Goal: Information Seeking & Learning: Understand process/instructions

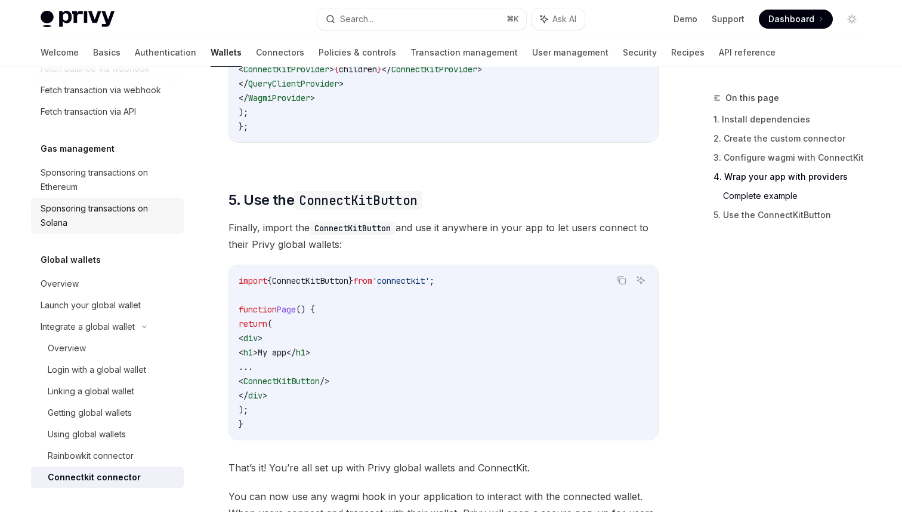
scroll to position [2342, 0]
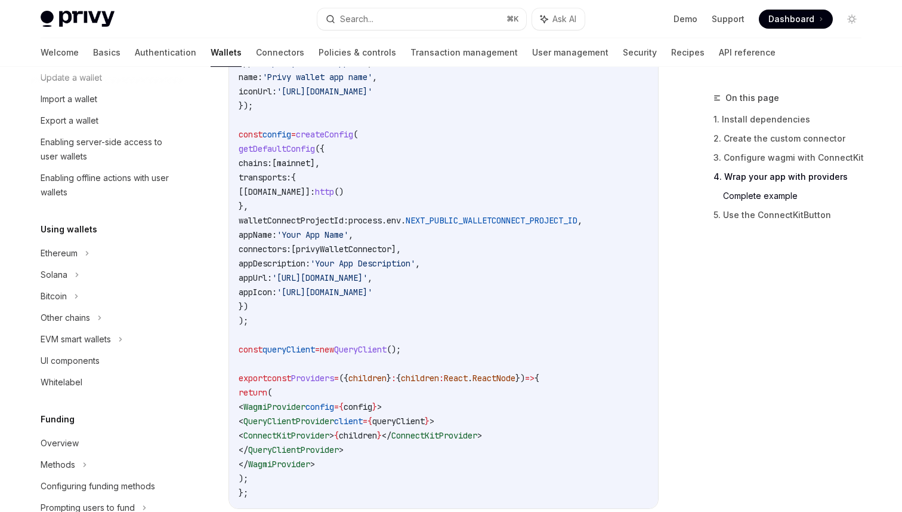
scroll to position [153, 0]
click at [71, 332] on div "EVM smart wallets" at bounding box center [76, 336] width 70 height 14
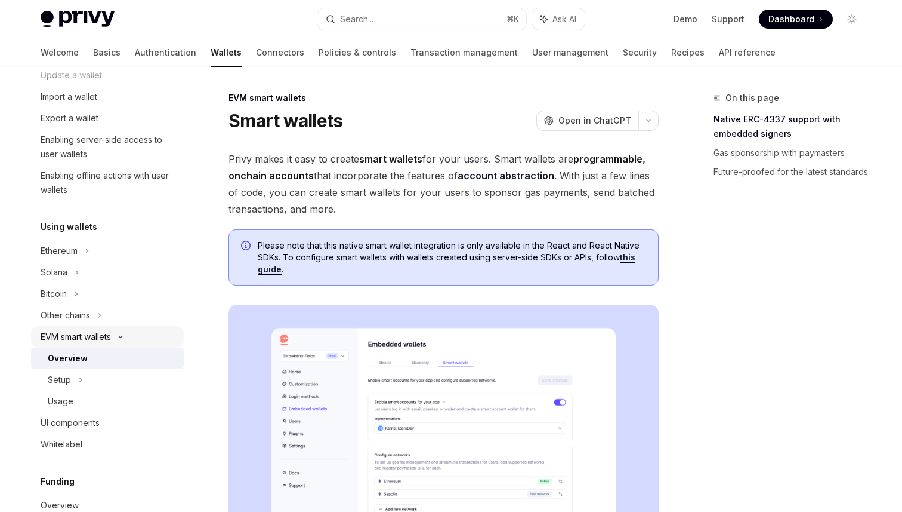
click at [72, 333] on div "EVM smart wallets" at bounding box center [76, 336] width 70 height 14
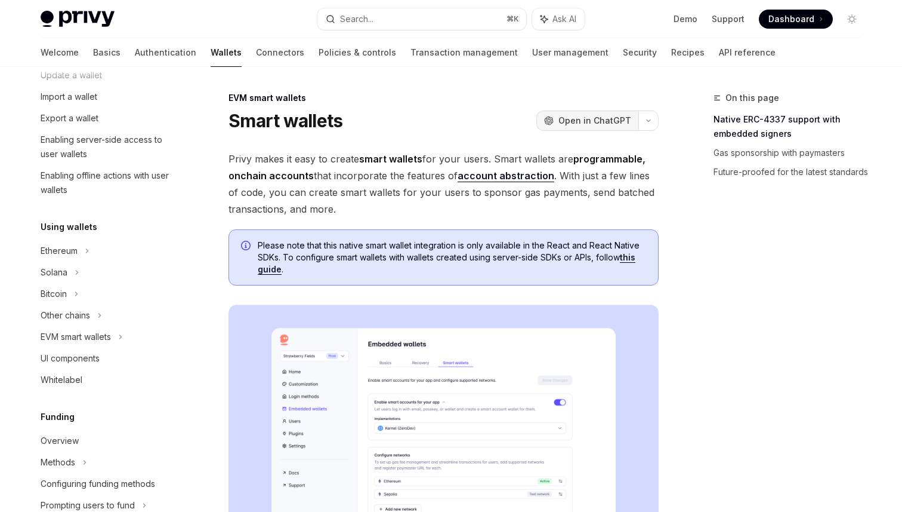
click at [569, 122] on span "Open in ChatGPT" at bounding box center [595, 121] width 73 height 12
click at [554, 119] on icon at bounding box center [549, 120] width 9 height 9
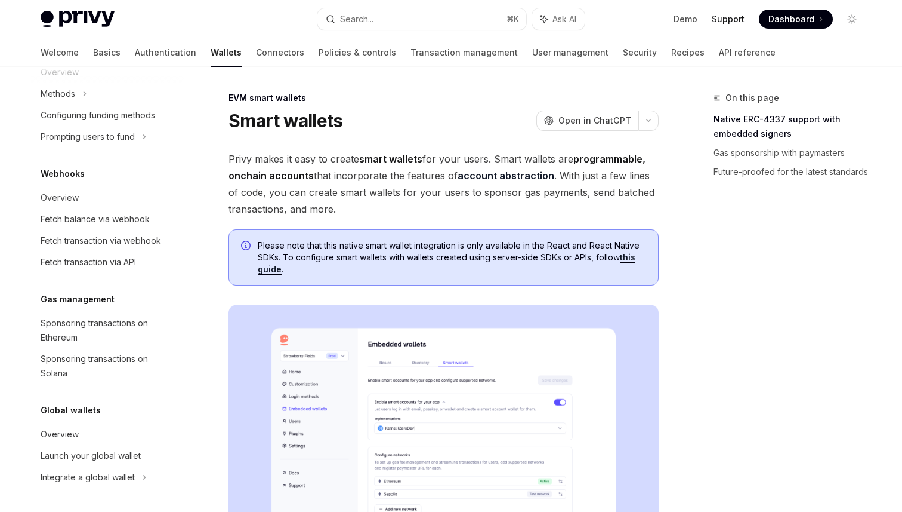
click at [724, 21] on link "Support" at bounding box center [728, 19] width 33 height 12
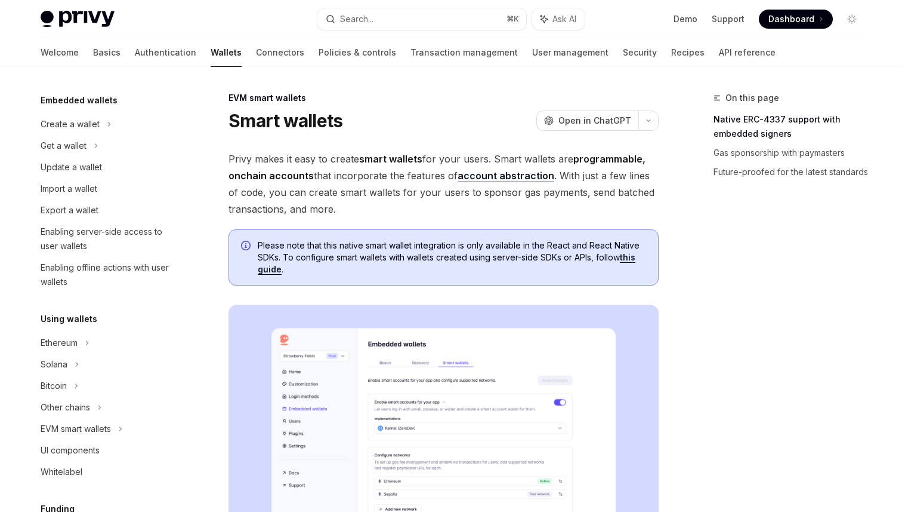
scroll to position [46, 0]
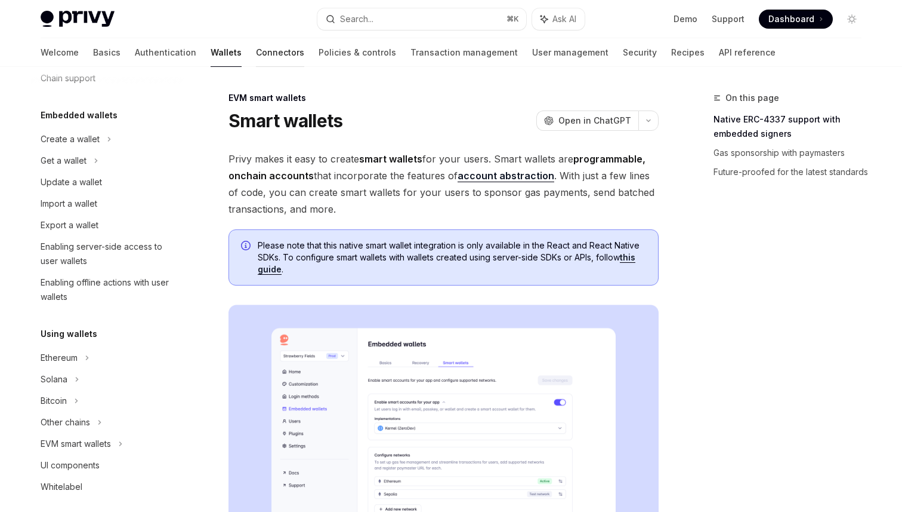
click at [256, 53] on link "Connectors" at bounding box center [280, 52] width 48 height 29
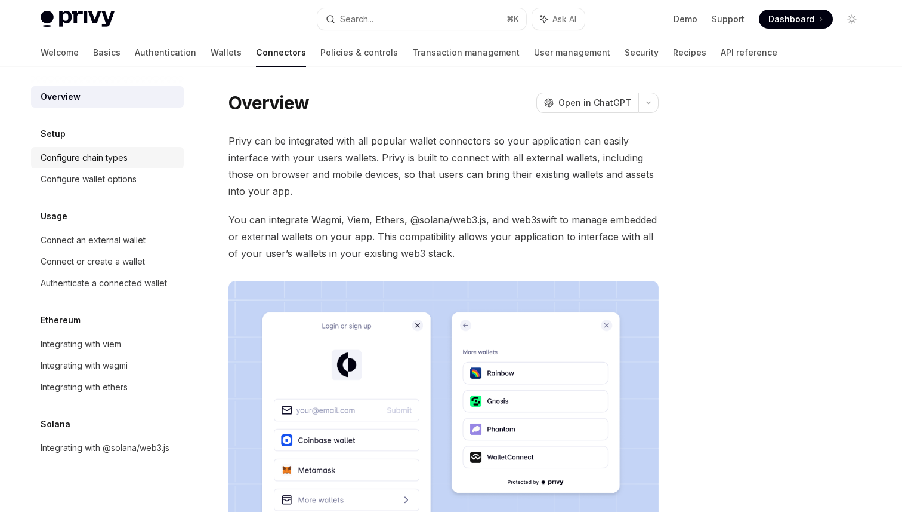
click at [106, 161] on div "Configure chain types" at bounding box center [84, 157] width 87 height 14
type textarea "*"
